Goal: Information Seeking & Learning: Learn about a topic

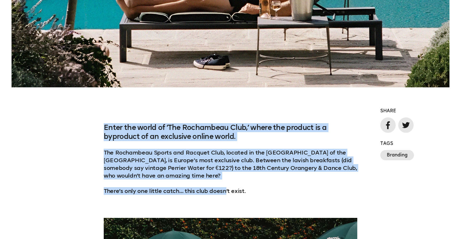
scroll to position [327, 0]
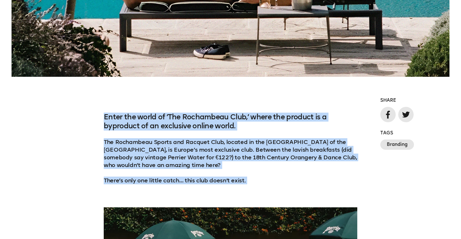
drag, startPoint x: 106, startPoint y: 154, endPoint x: 249, endPoint y: 185, distance: 147.0
click at [249, 185] on div "Enter the world of ‘The Rochambeau Club,’ where the product is a byproduct of a…" at bounding box center [231, 152] width 254 height 79
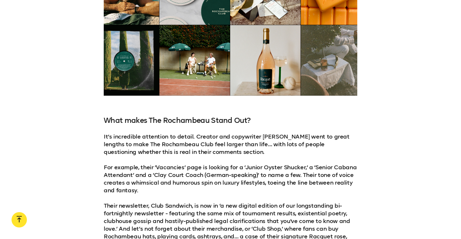
scroll to position [975, 0]
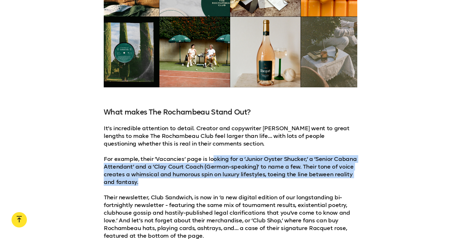
drag, startPoint x: 211, startPoint y: 157, endPoint x: 213, endPoint y: 177, distance: 19.9
click at [213, 177] on p "For example, their ‘Vacancies’ page is looking for a ‘Junior Oyster Shucker,’ a…" at bounding box center [231, 170] width 254 height 31
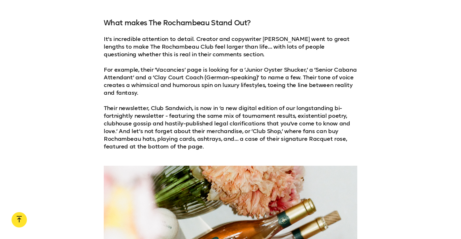
scroll to position [1060, 0]
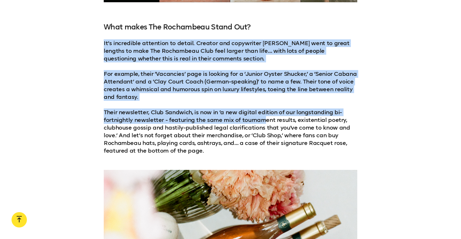
drag, startPoint x: 102, startPoint y: 41, endPoint x: 263, endPoint y: 113, distance: 176.4
click at [263, 113] on div "What makes The Rochambeau Stand Out? It’s incredible attention to detail. Creat…" at bounding box center [230, 89] width 461 height 132
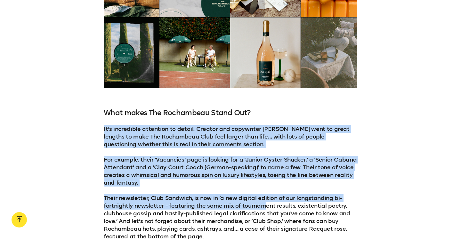
scroll to position [864, 0]
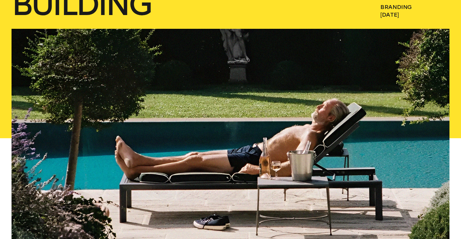
scroll to position [227, 0]
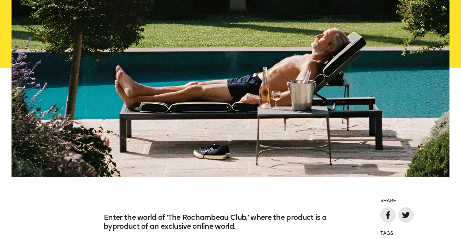
click at [288, 155] on div at bounding box center [231, 67] width 438 height 219
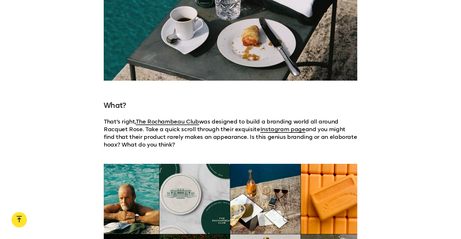
scroll to position [856, 0]
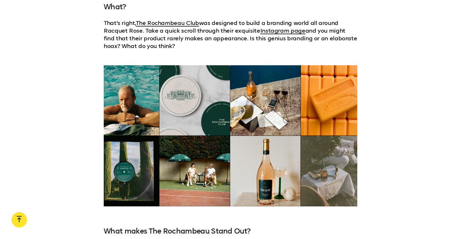
click at [211, 159] on div at bounding box center [231, 135] width 254 height 141
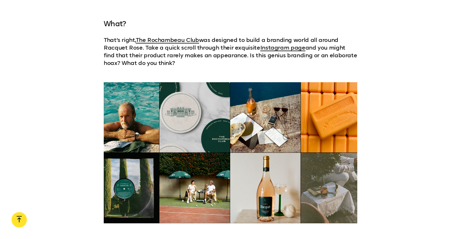
scroll to position [842, 0]
